Goal: Information Seeking & Learning: Learn about a topic

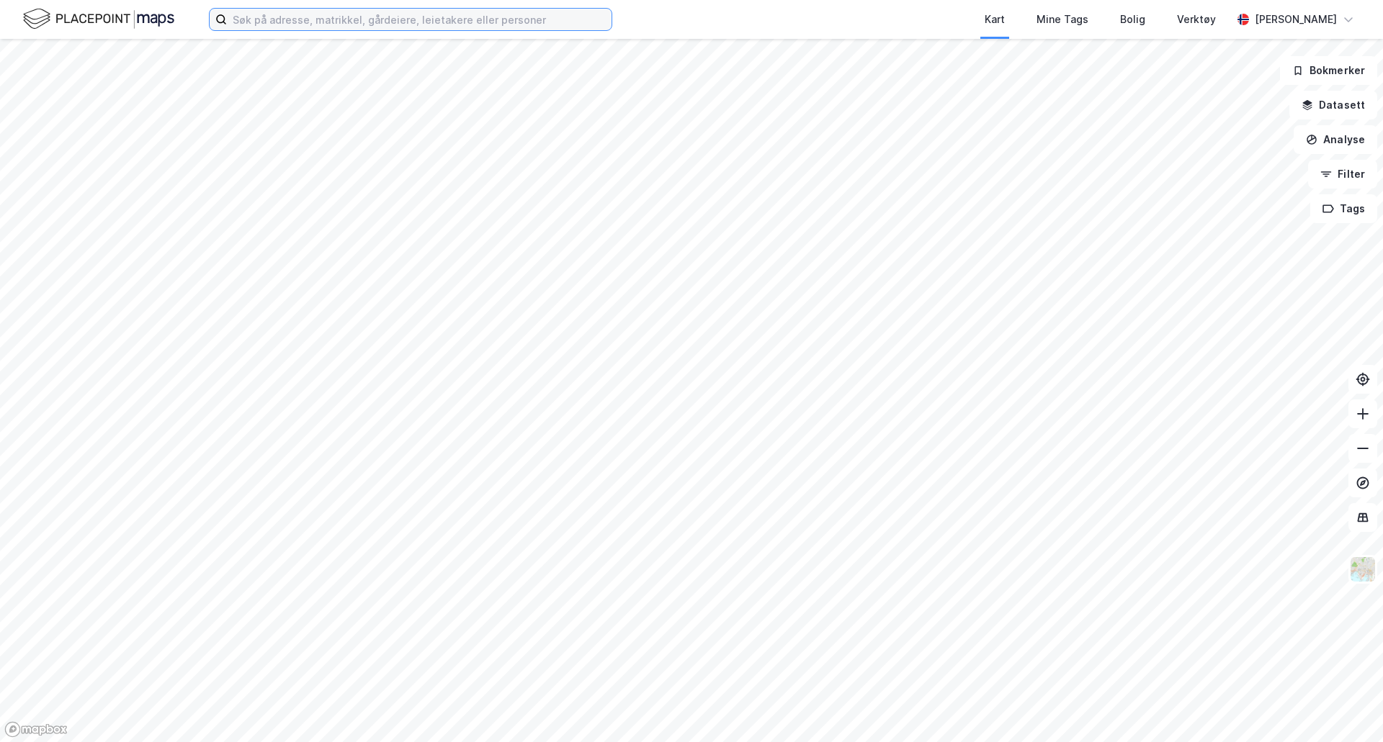
click at [491, 14] on input at bounding box center [419, 20] width 385 height 22
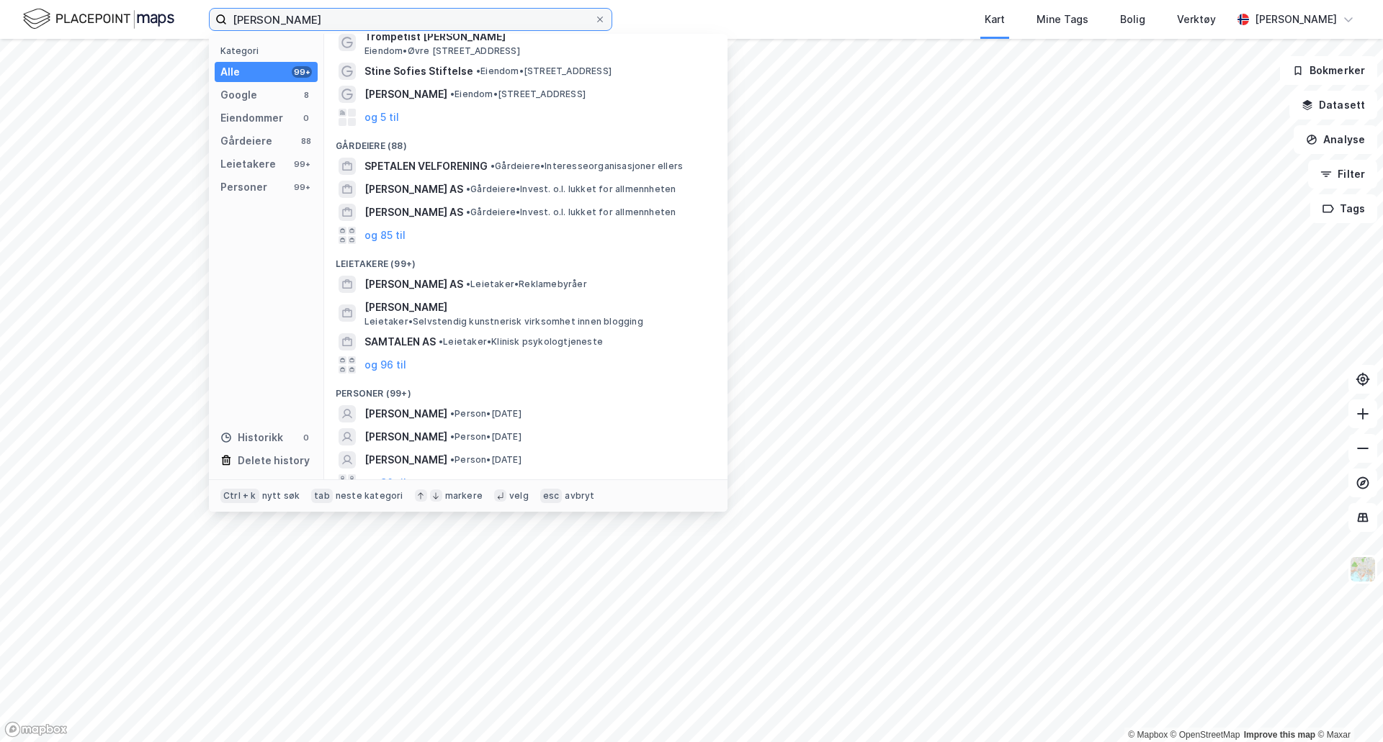
scroll to position [50, 0]
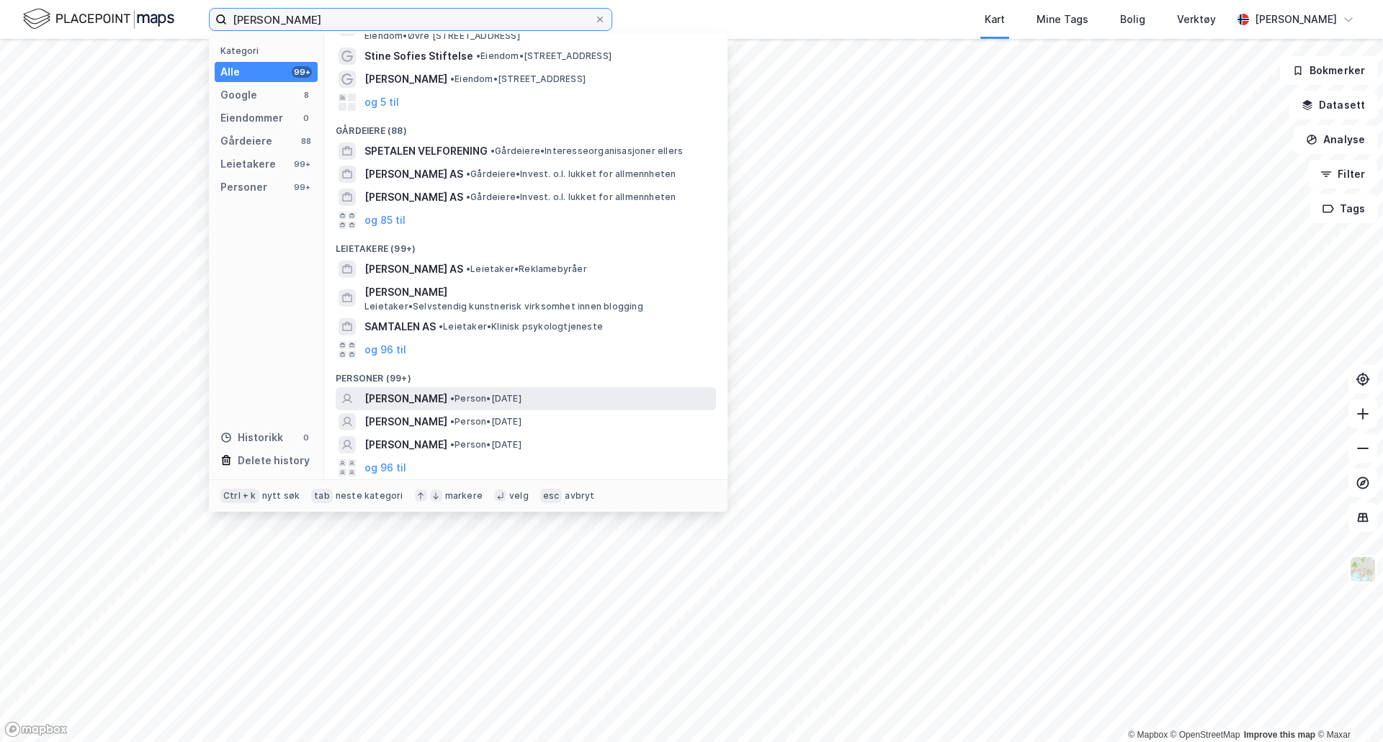
type input "[PERSON_NAME]"
click at [606, 393] on div "[PERSON_NAME] • Person • [DATE]" at bounding box center [538, 398] width 349 height 17
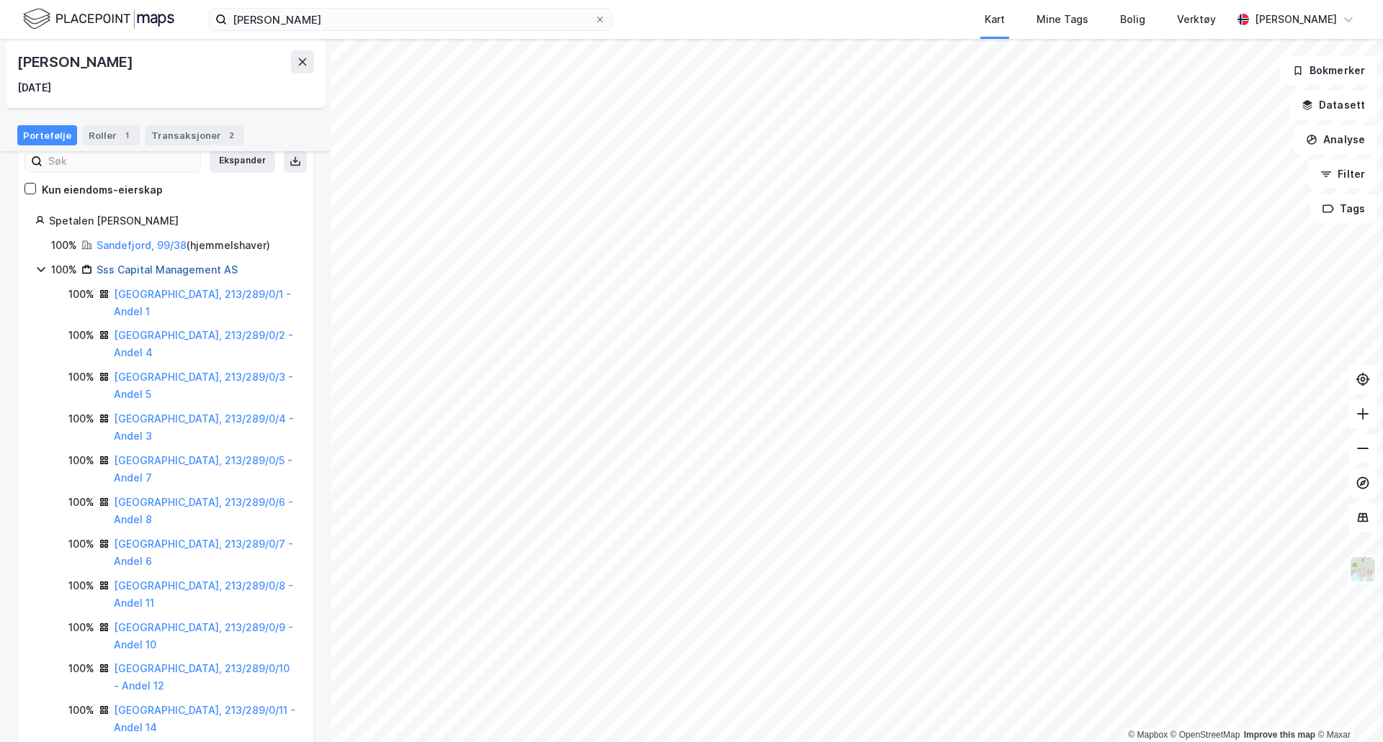
scroll to position [142, 0]
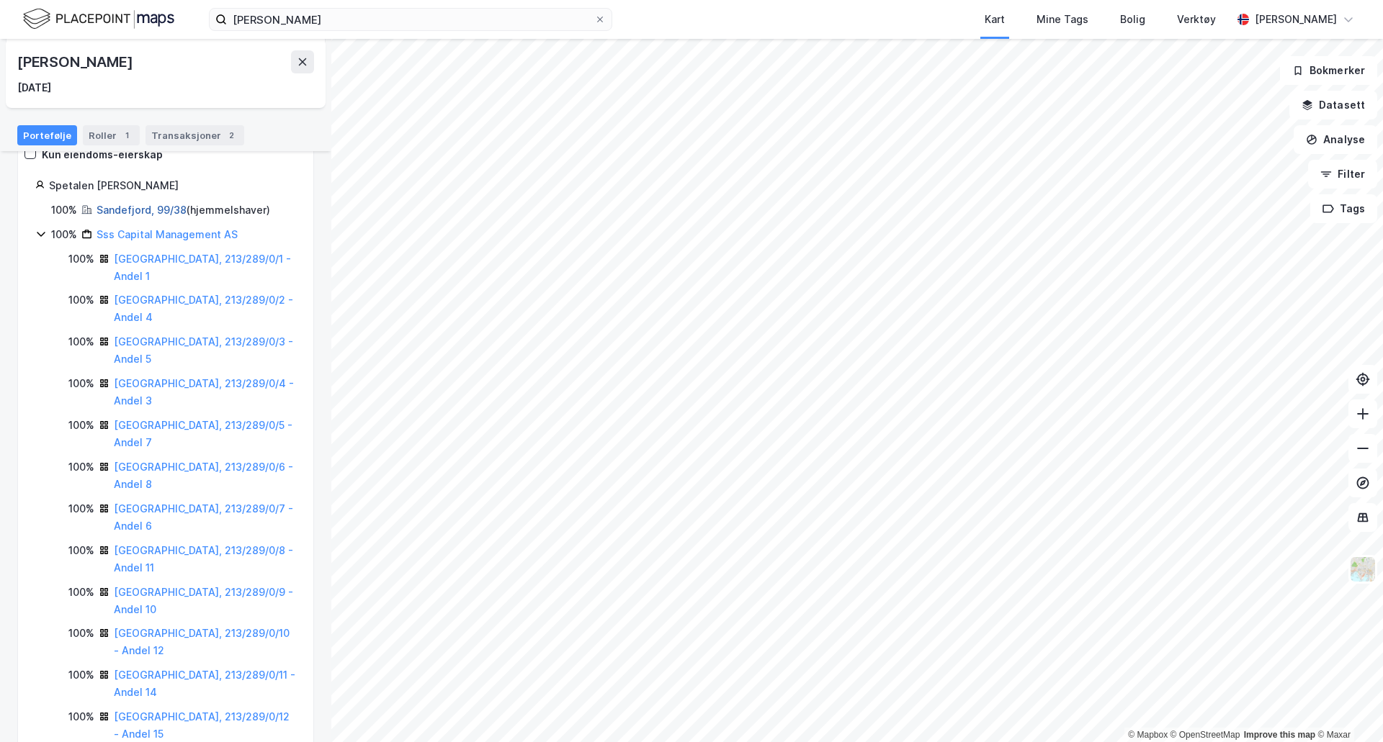
click at [169, 210] on link "Sandefjord, 99/38" at bounding box center [141, 210] width 90 height 12
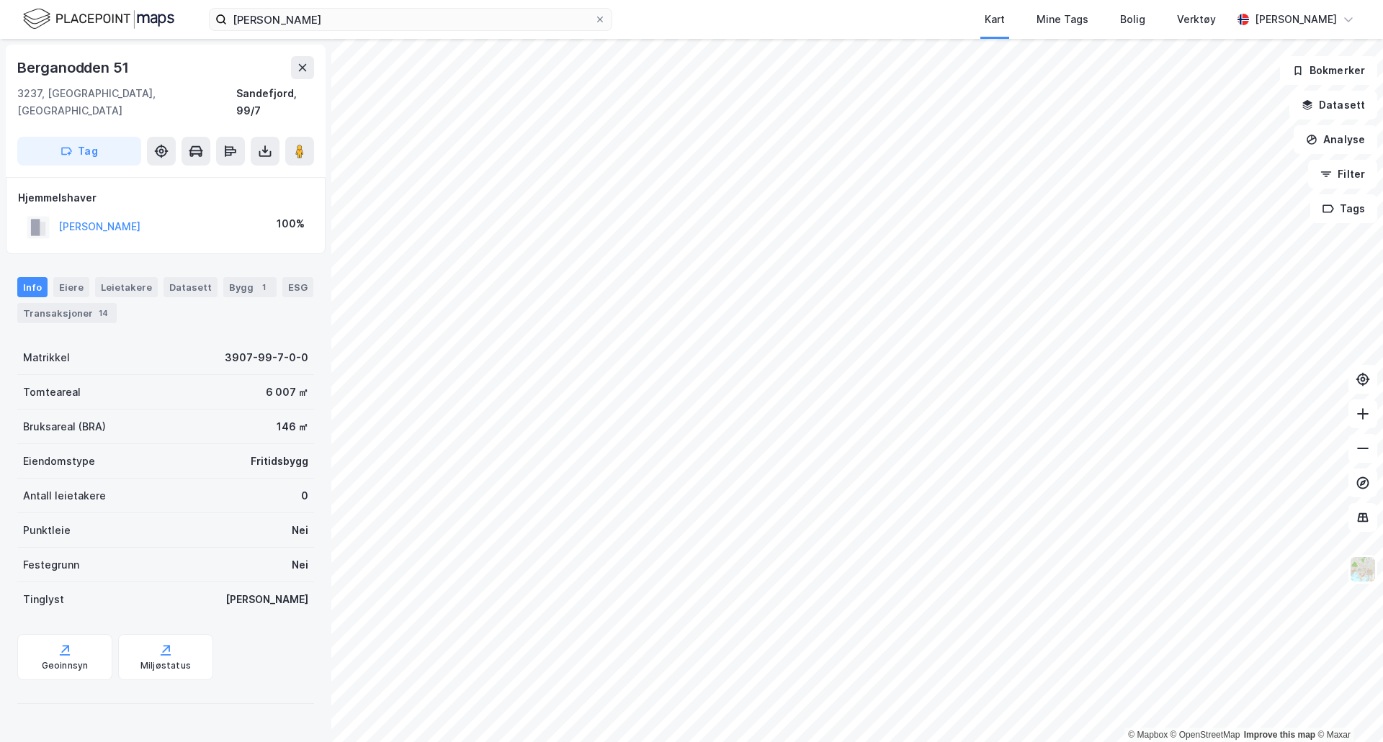
click at [913, 742] on html "[PERSON_NAME] Kart Mine Tags Bolig Verktøy [PERSON_NAME] © Mapbox © OpenStreetM…" at bounding box center [691, 371] width 1383 height 742
